Goal: Transaction & Acquisition: Purchase product/service

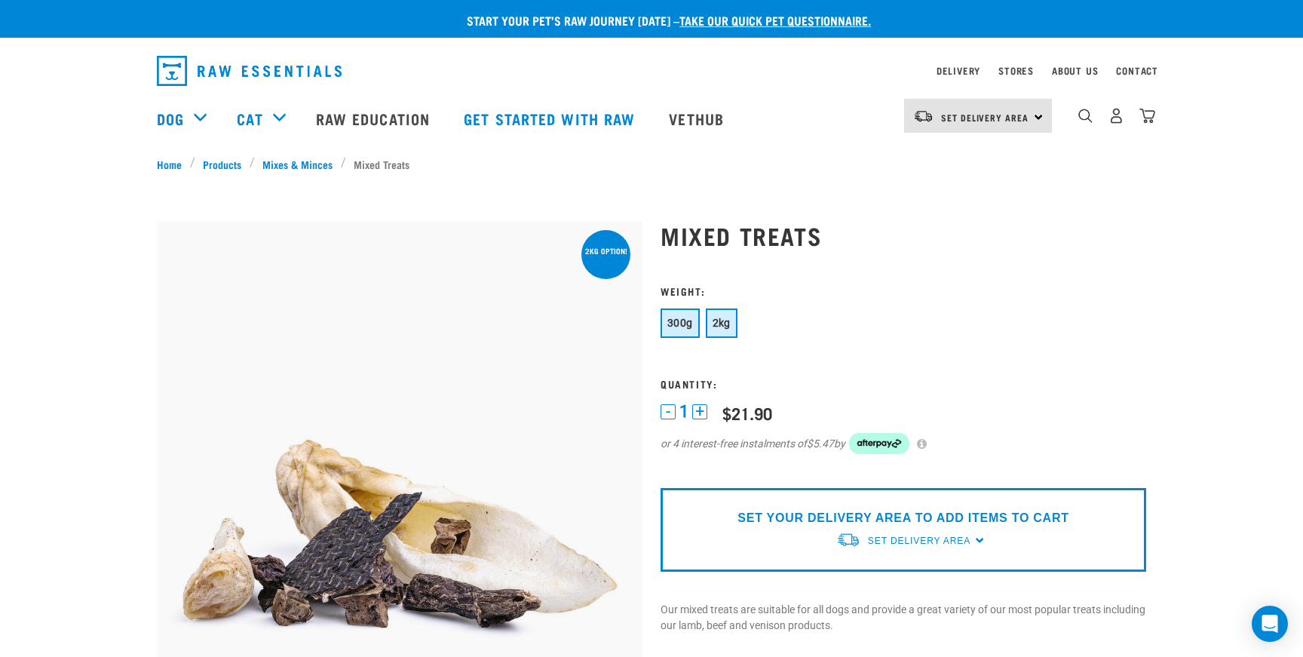
click at [718, 320] on span "2kg" at bounding box center [721, 323] width 18 height 12
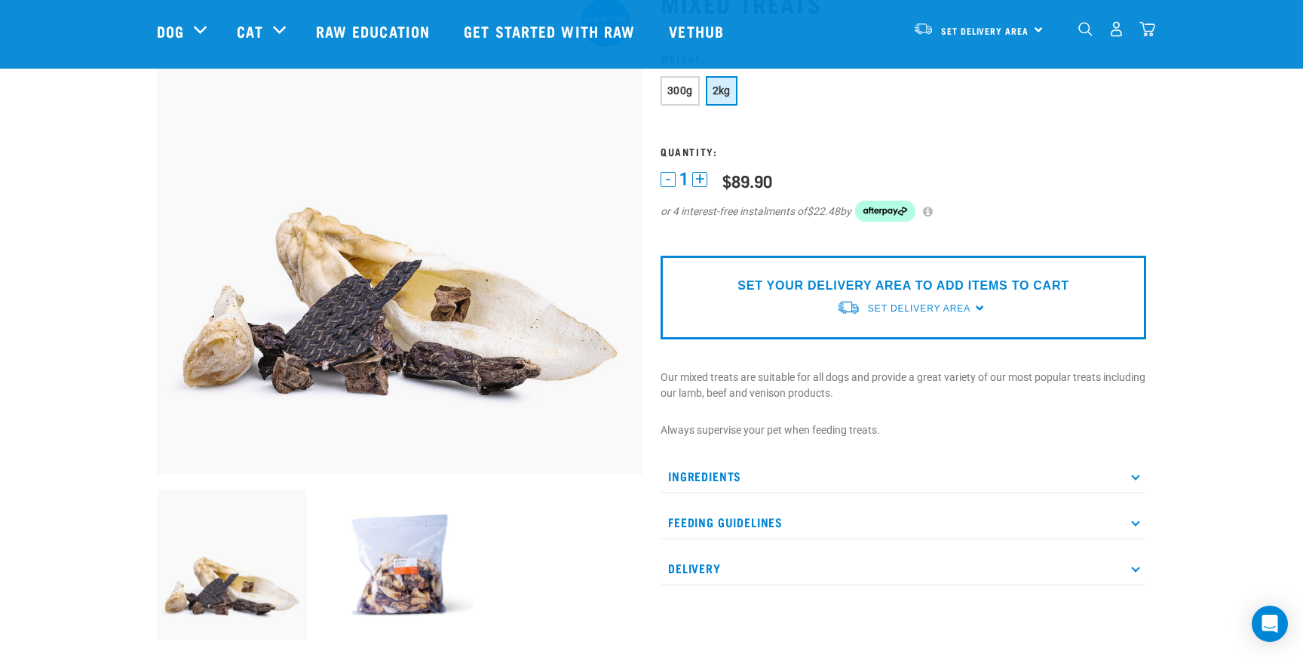
scroll to position [129, 0]
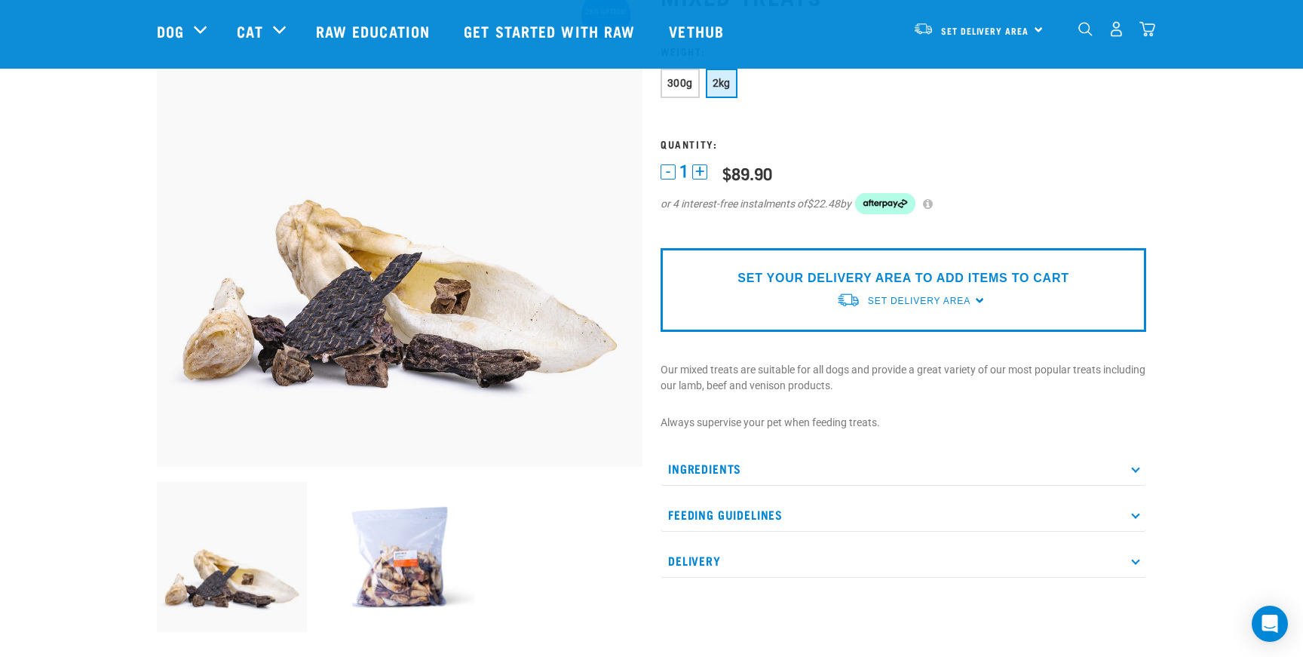
click at [850, 290] on div at bounding box center [848, 299] width 24 height 24
click at [889, 327] on link "[GEOGRAPHIC_DATA]" at bounding box center [911, 335] width 150 height 25
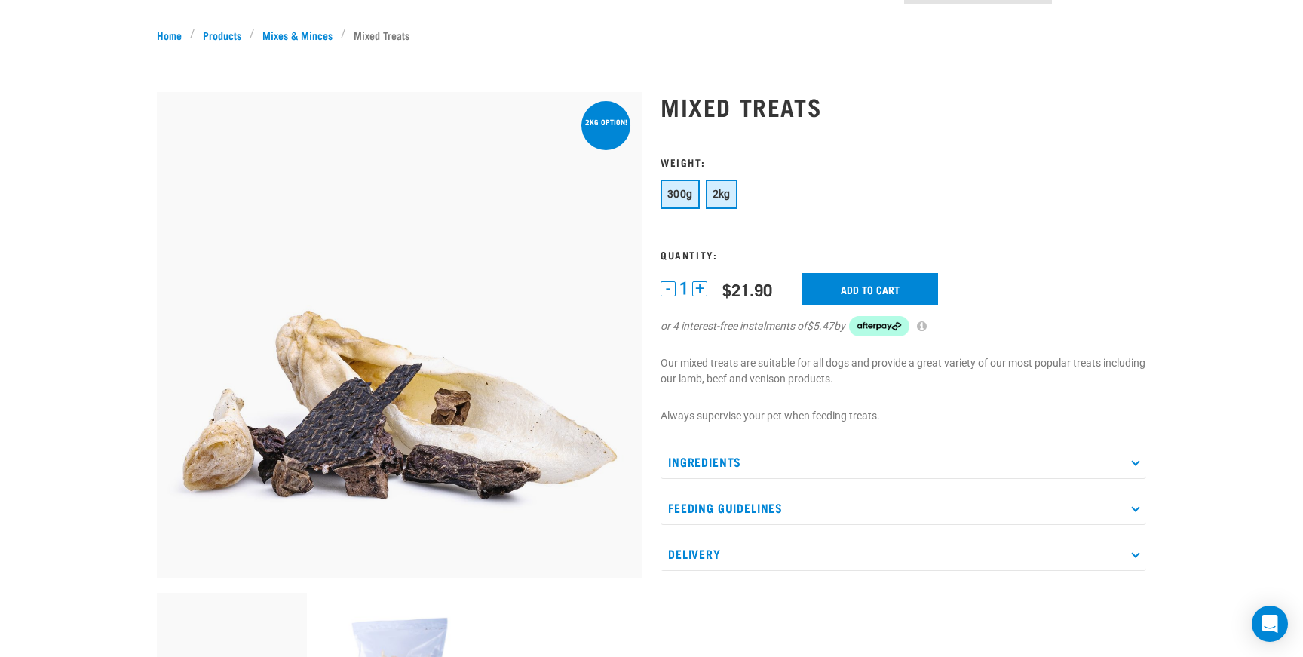
click at [714, 191] on span "2kg" at bounding box center [721, 194] width 18 height 12
click at [853, 281] on input "Add to cart" at bounding box center [870, 289] width 136 height 32
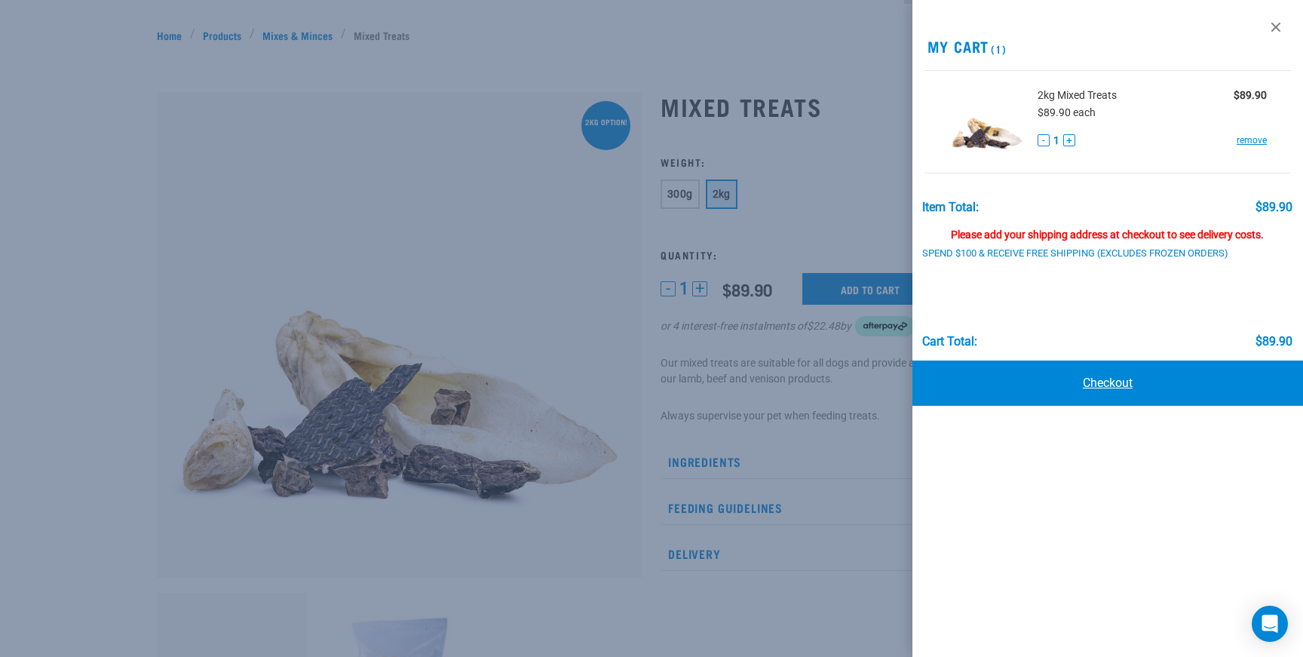
click at [1128, 380] on link "Checkout" at bounding box center [1107, 382] width 390 height 45
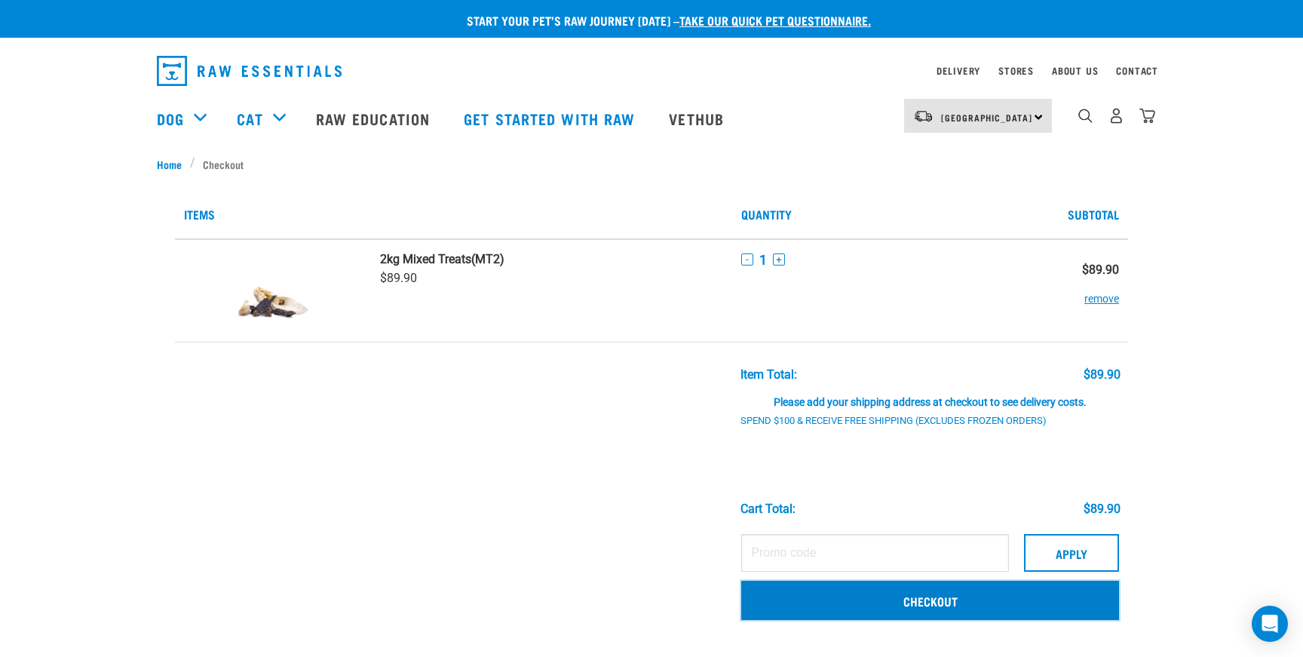
click at [932, 593] on link "Checkout" at bounding box center [930, 599] width 378 height 39
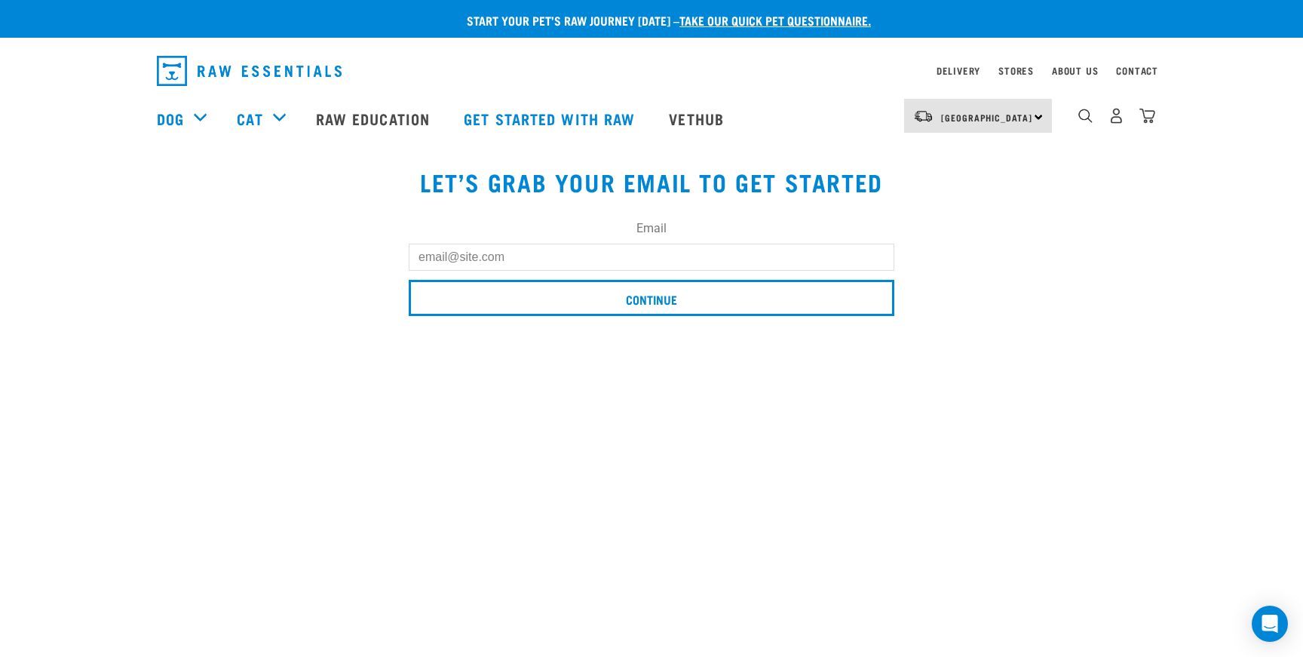
click at [648, 250] on input "Email" at bounding box center [651, 256] width 485 height 27
type input "gearholly@gmail.com"
click at [409, 280] on input "Continue" at bounding box center [651, 298] width 485 height 36
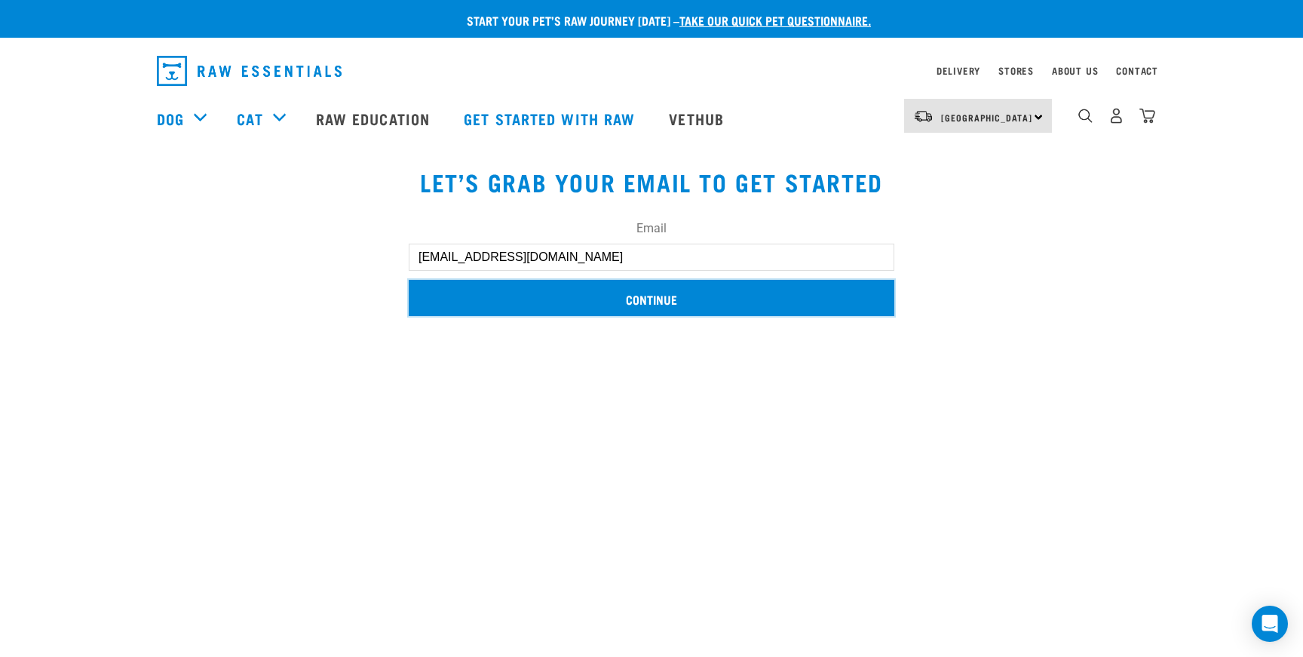
click at [644, 301] on input "Continue" at bounding box center [651, 298] width 485 height 36
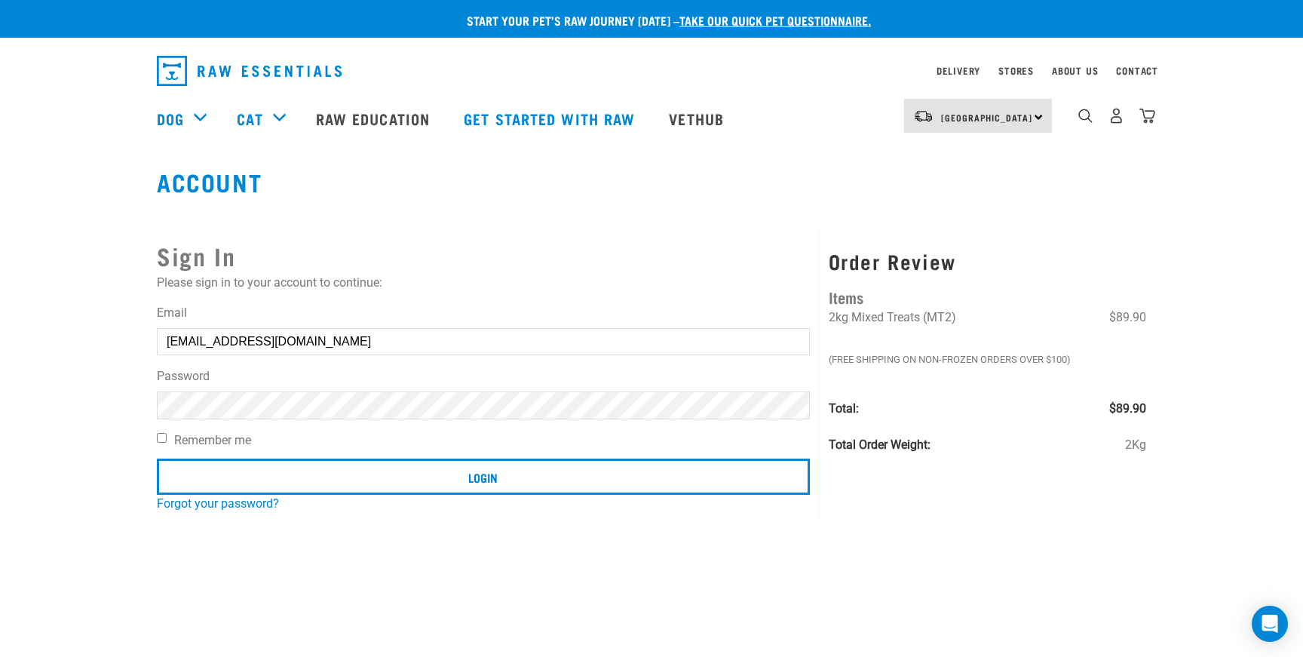
click at [157, 458] on input "Login" at bounding box center [483, 476] width 653 height 36
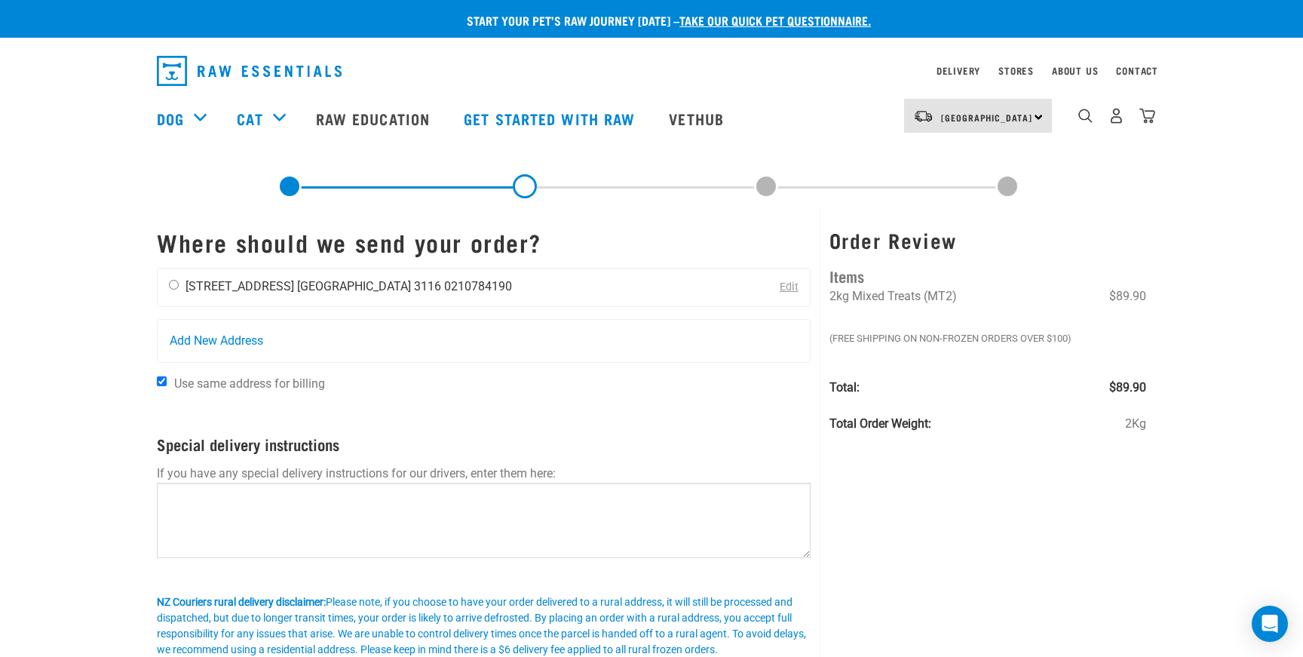
click at [444, 289] on li "0210784190" at bounding box center [478, 286] width 68 height 14
click at [173, 284] on input "radio" at bounding box center [174, 285] width 10 height 10
radio input "true"
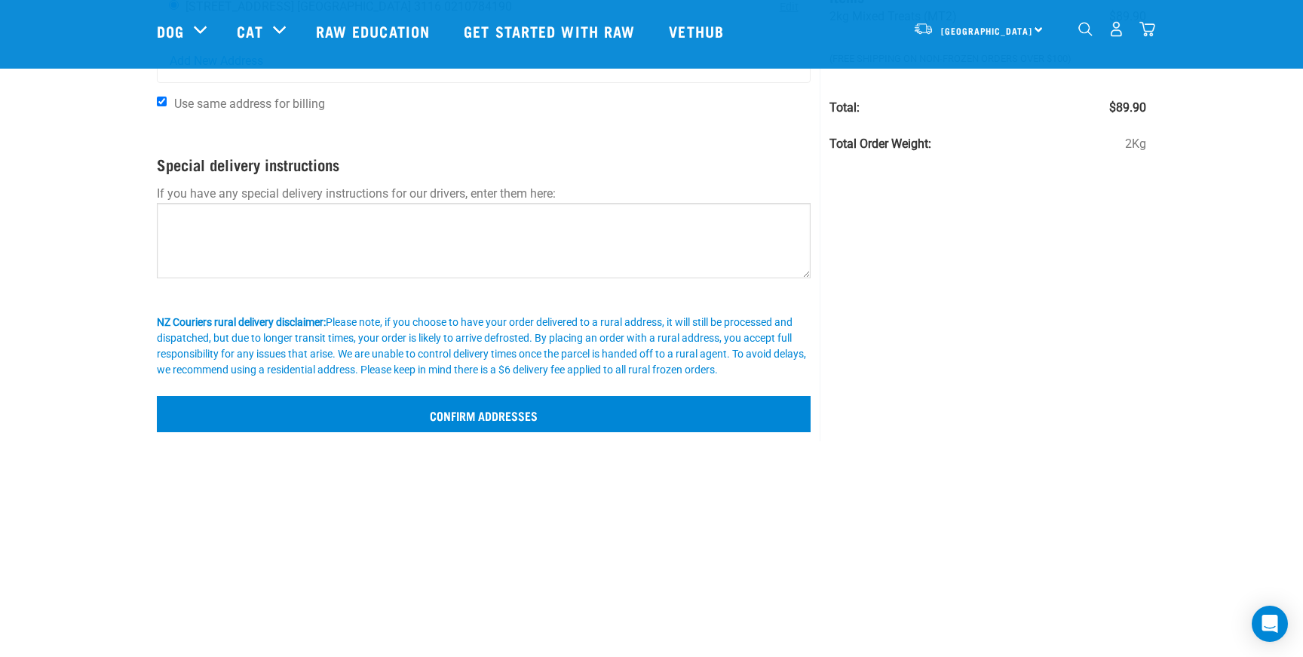
scroll to position [171, 0]
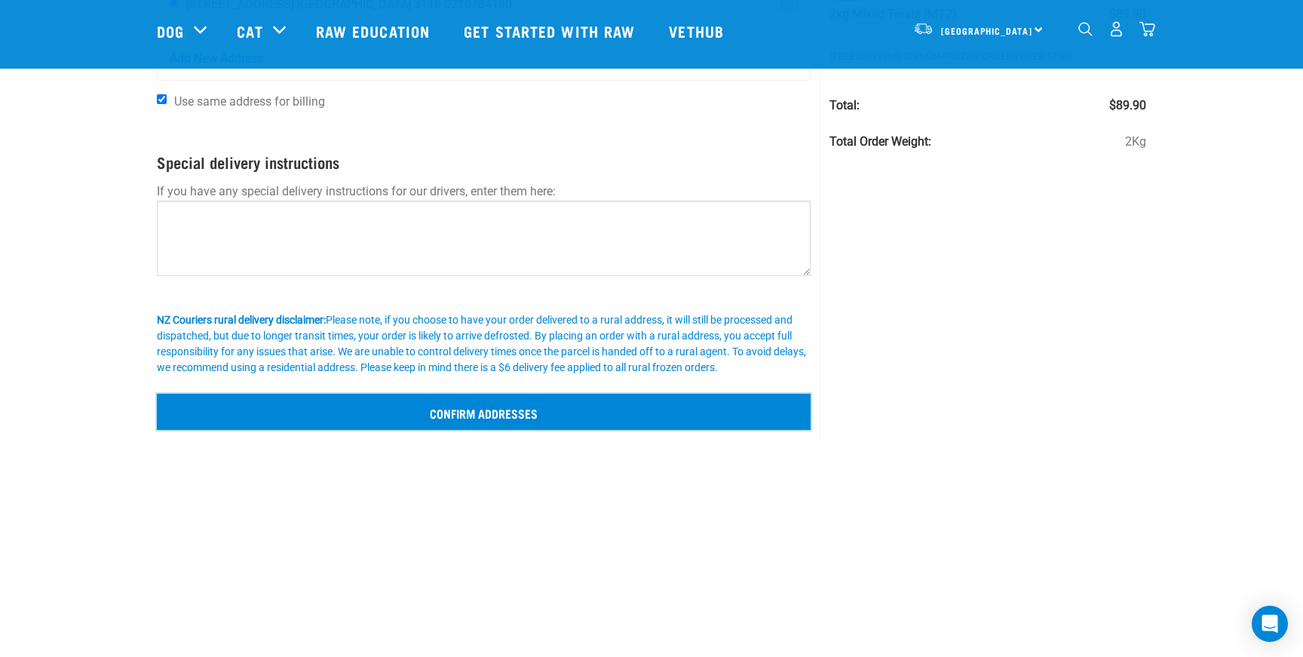
click at [494, 417] on input "Confirm addresses" at bounding box center [484, 411] width 654 height 36
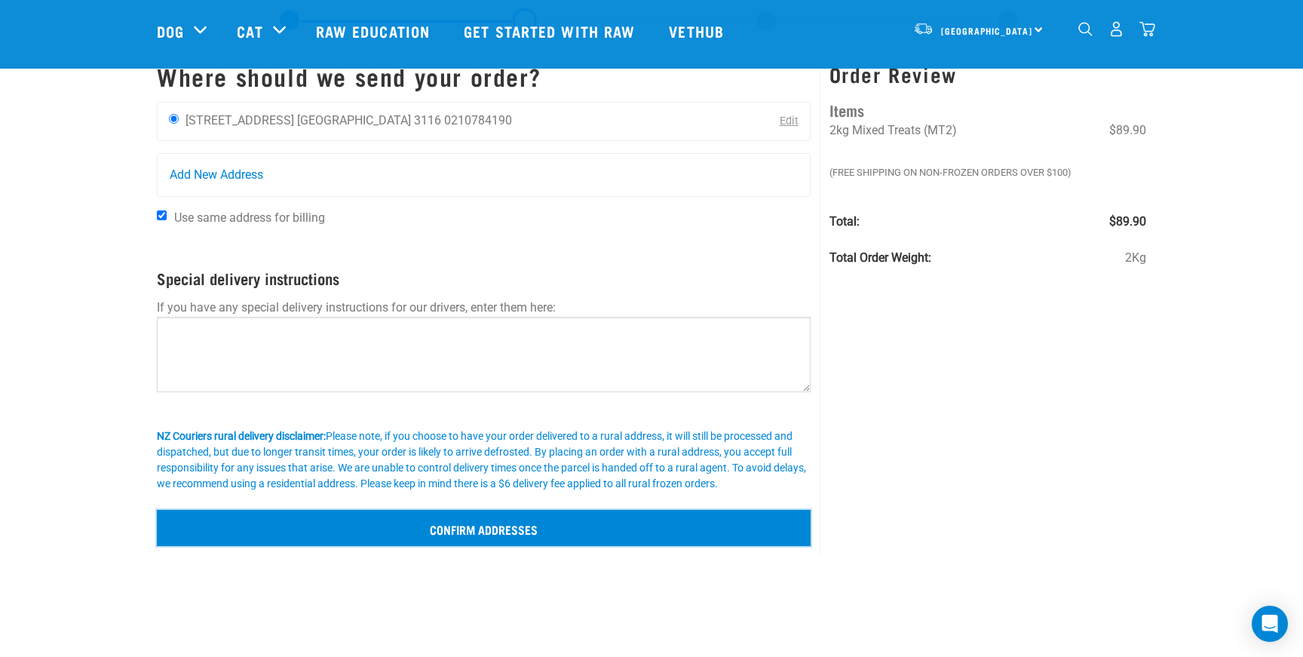
scroll to position [38, 0]
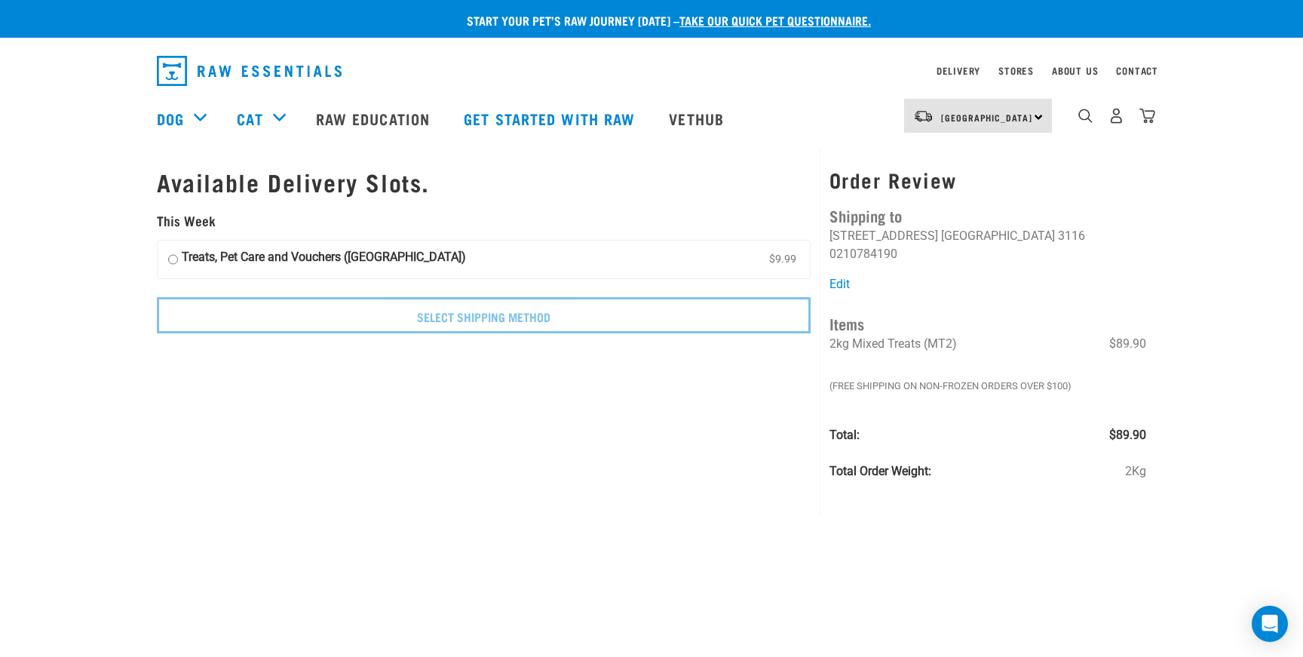
click at [171, 259] on input "Treats, Pet Care and Vouchers (North Island) $9.99" at bounding box center [173, 259] width 10 height 23
radio input "true"
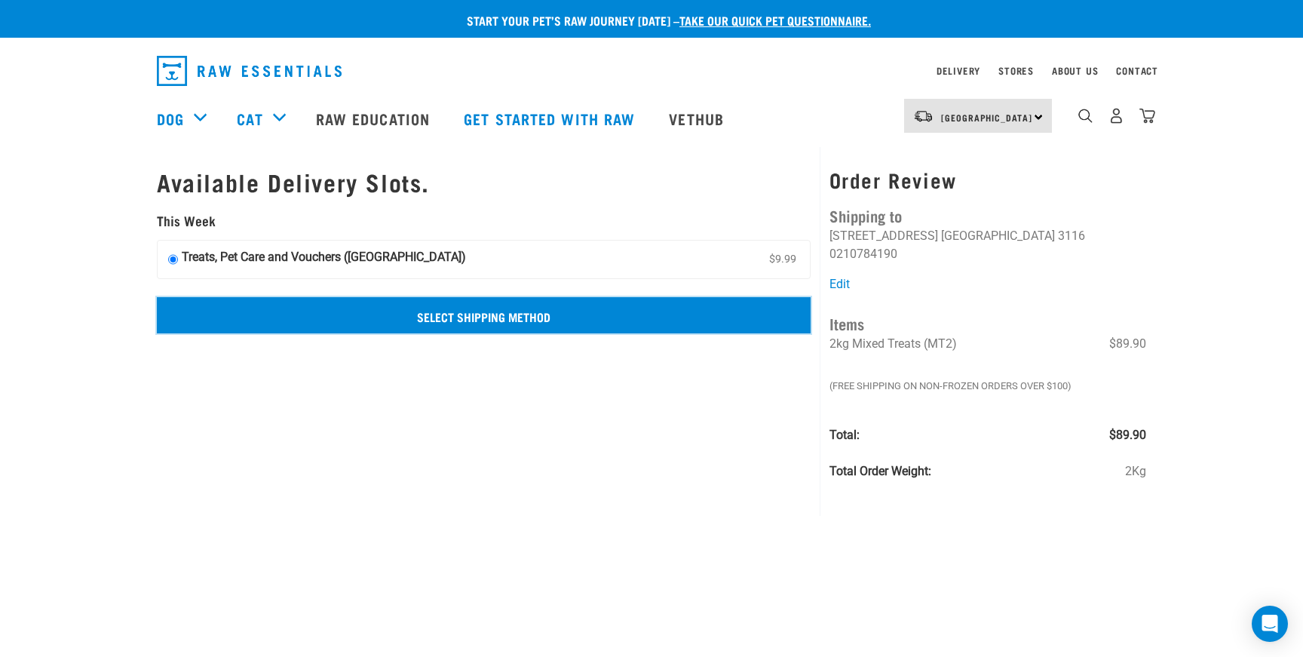
click at [485, 314] on input "Select Shipping Method" at bounding box center [484, 315] width 654 height 36
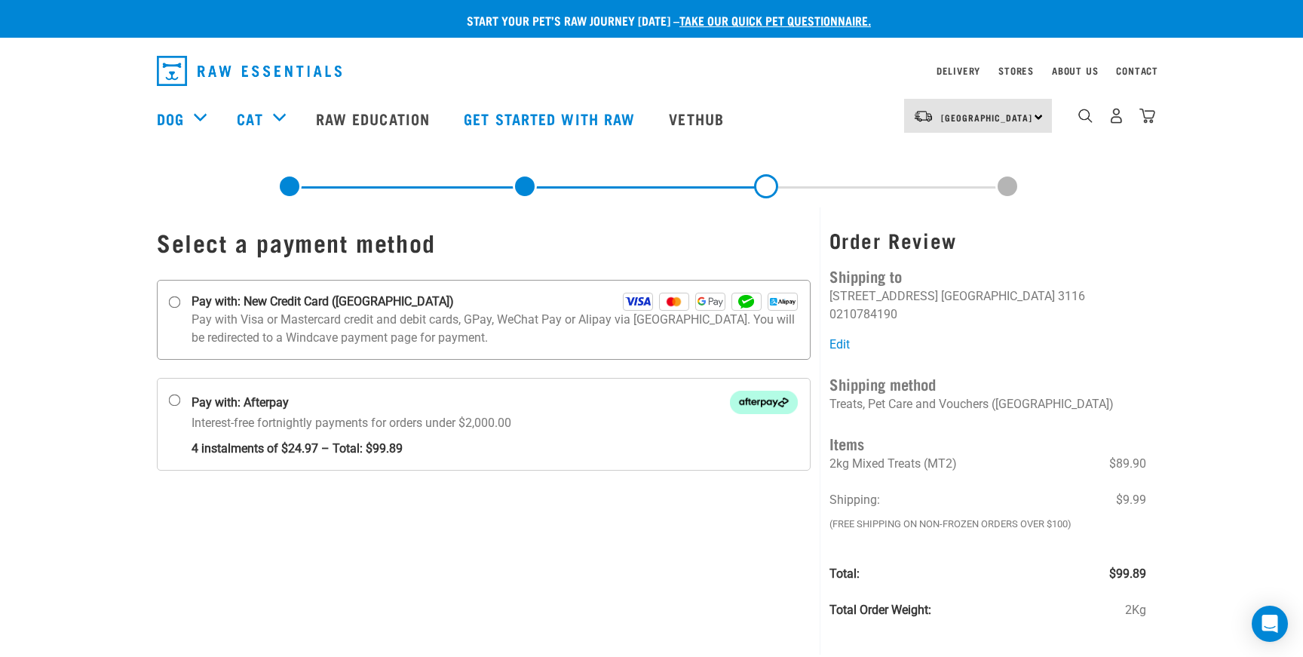
click at [302, 299] on strong "Pay with: New Credit Card ([GEOGRAPHIC_DATA])" at bounding box center [322, 301] width 262 height 18
click at [181, 299] on input "Pay with: New Credit Card ([GEOGRAPHIC_DATA])" at bounding box center [175, 302] width 12 height 12
radio input "true"
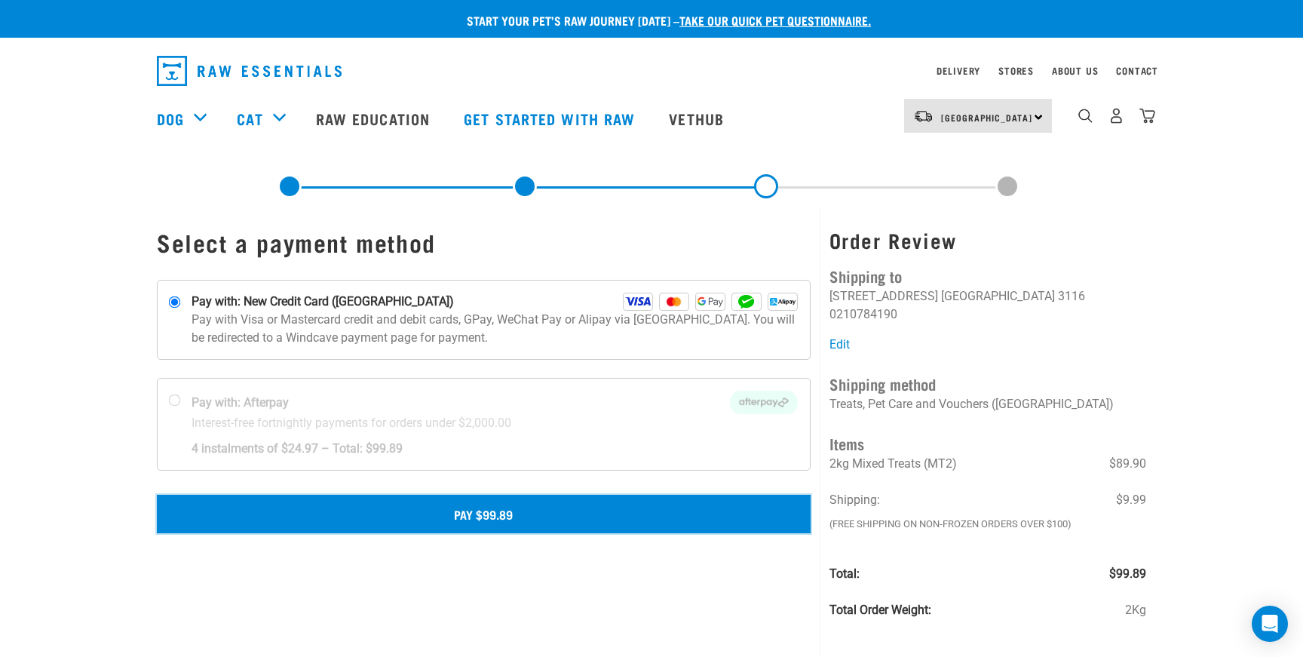
click at [474, 515] on button "Pay $99.89" at bounding box center [484, 513] width 654 height 38
